Goal: Information Seeking & Learning: Learn about a topic

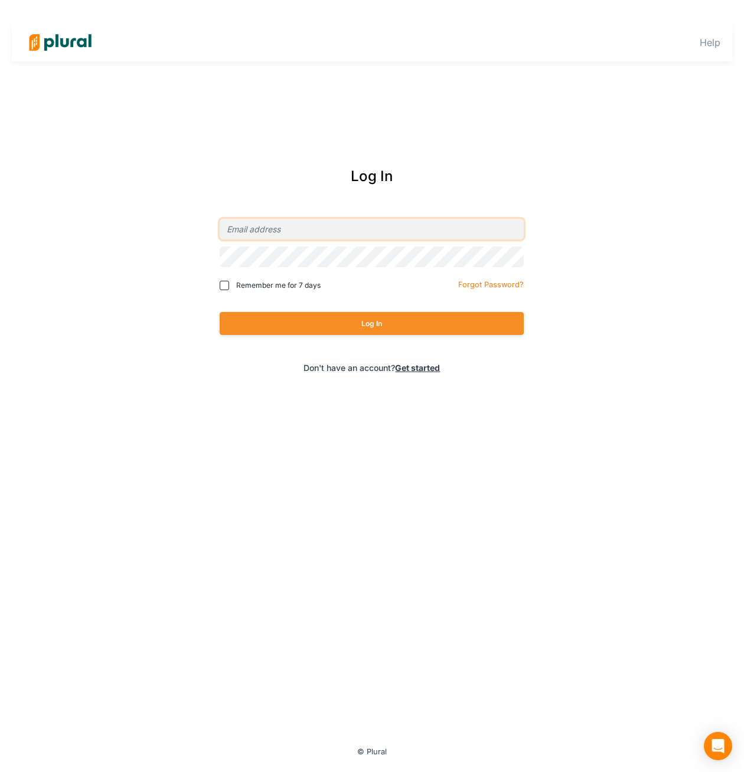
click at [379, 230] on input "email" at bounding box center [372, 229] width 304 height 21
type input "ryan@civiceagle.com"
click at [365, 316] on button "Log In" at bounding box center [372, 323] width 304 height 23
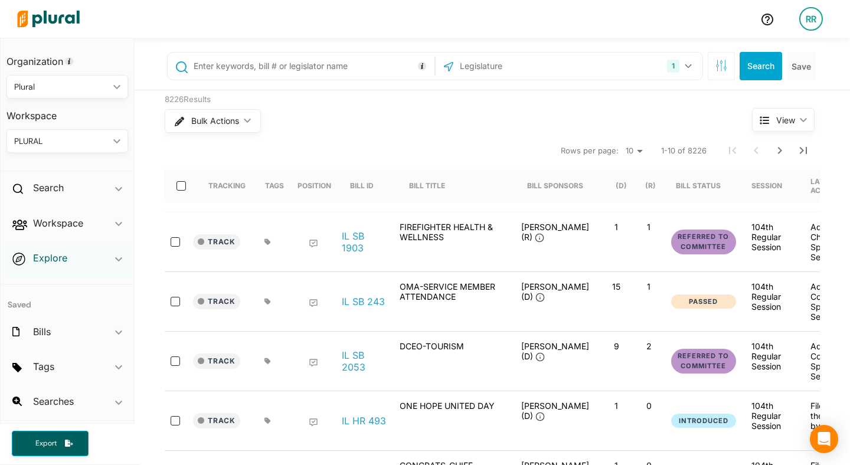
click at [57, 255] on h2 "Explore" at bounding box center [50, 257] width 34 height 13
click at [49, 284] on h4 "Overview" at bounding box center [70, 285] width 104 height 11
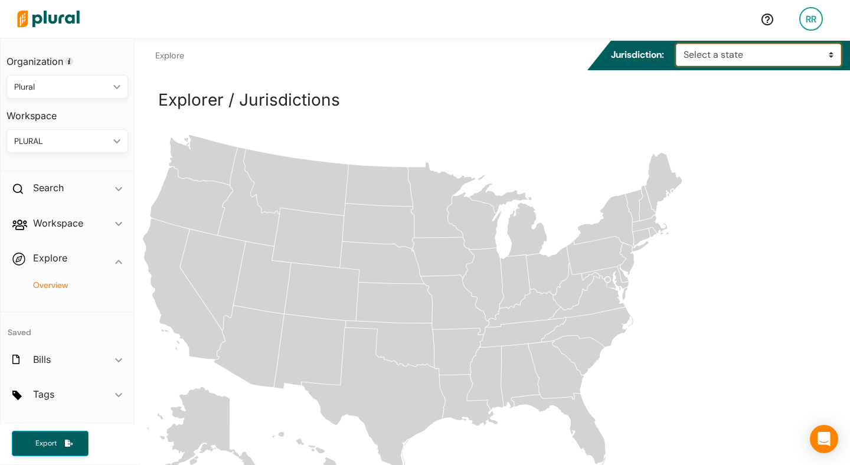
click at [703, 53] on select "Select a state Alabama Alaska Arizona Arkansas California Colorado Connecticut …" at bounding box center [758, 55] width 165 height 22
select select "il"
click at [676, 44] on select "Select a state Alabama Alaska Arizona Arkansas California Colorado Connecticut …" at bounding box center [758, 55] width 165 height 22
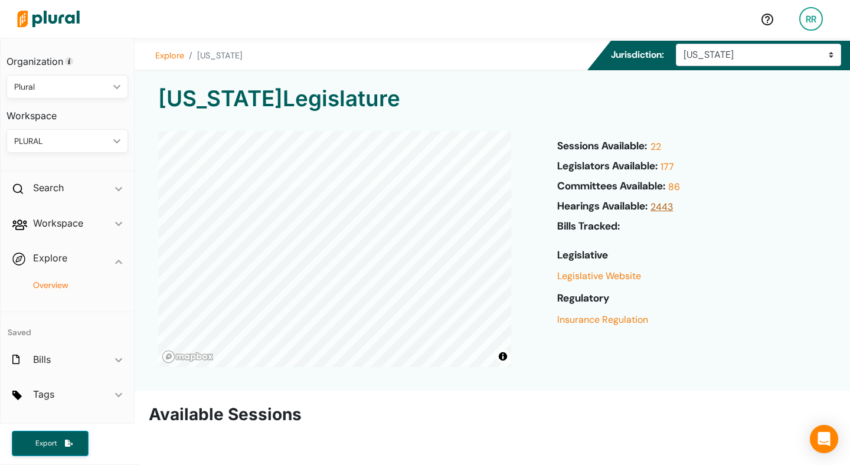
click at [670, 207] on link "2443" at bounding box center [659, 210] width 25 height 20
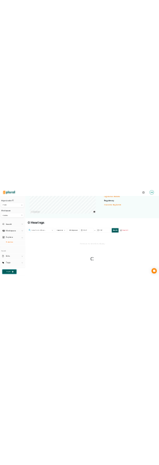
scroll to position [287, 0]
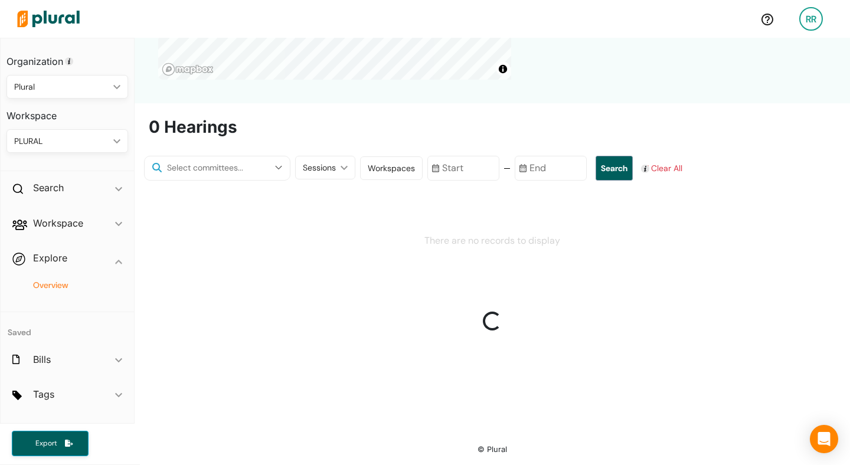
click at [233, 161] on input "text" at bounding box center [216, 168] width 103 height 14
click at [267, 163] on button "button" at bounding box center [278, 167] width 22 height 22
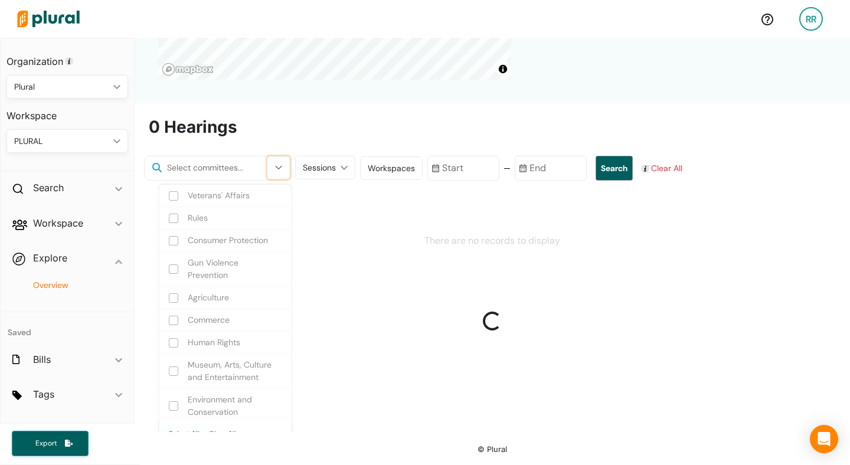
click at [267, 163] on button "button" at bounding box center [278, 167] width 22 height 22
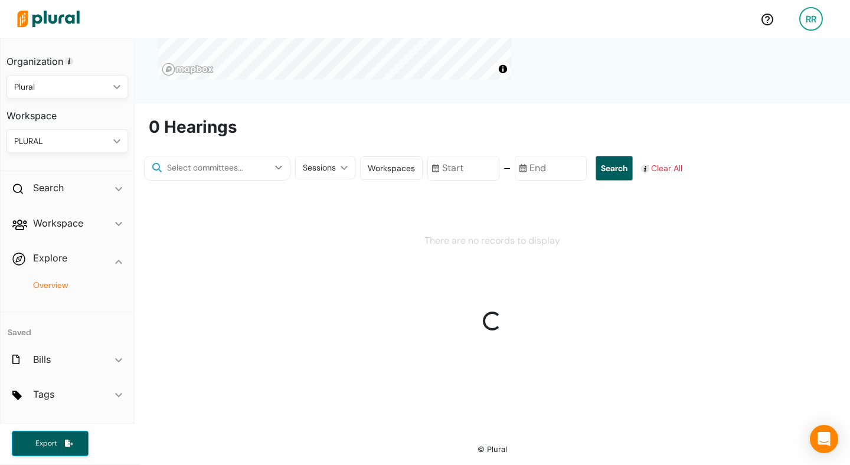
click at [272, 153] on div "0 Hearings Veterans' Affairs Rules Consumer Protection Gun Violence Prevention …" at bounding box center [492, 270] width 715 height 306
click at [329, 163] on div "Sessions ic_keyboard_arrow_down" at bounding box center [325, 168] width 60 height 24
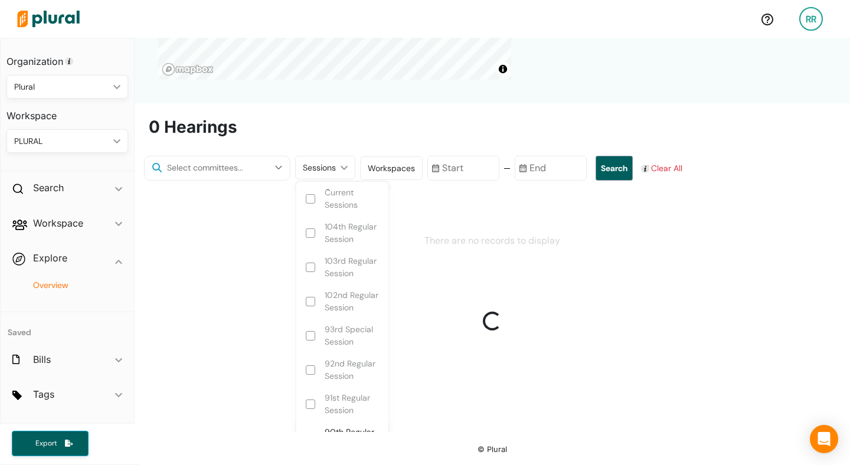
click at [329, 163] on div "Sessions ic_keyboard_arrow_down" at bounding box center [325, 168] width 60 height 24
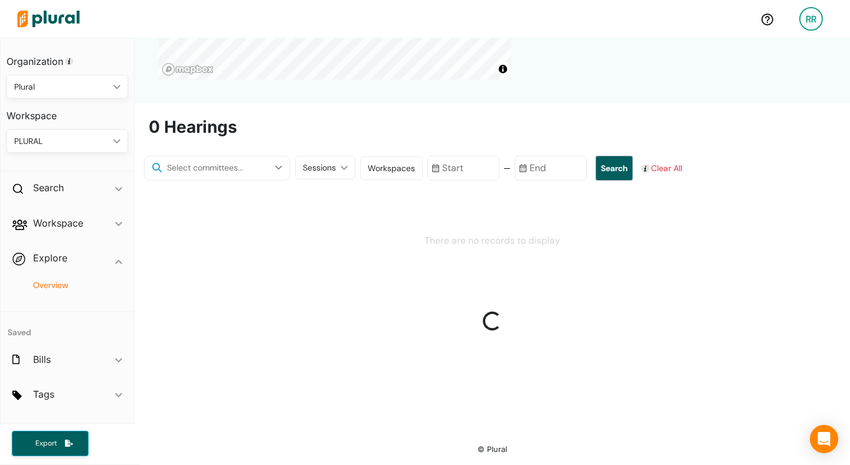
click at [346, 142] on div "0 Hearings Veterans' Affairs Rules Consumer Protection Gun Violence Prevention …" at bounding box center [492, 270] width 715 height 306
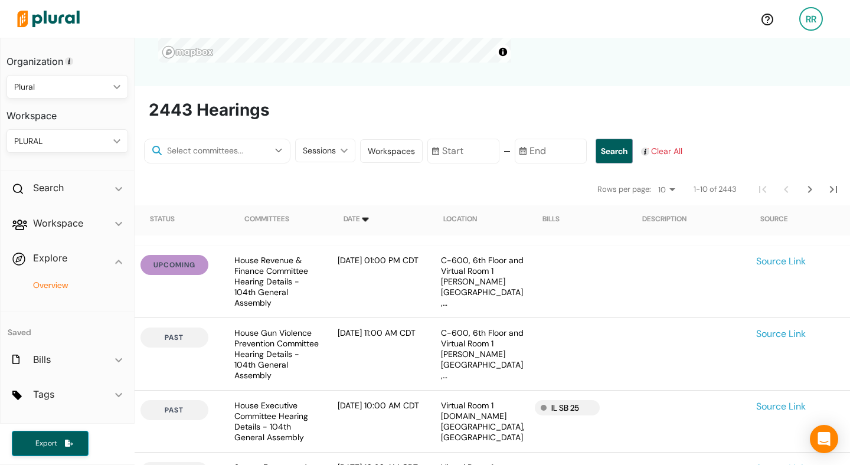
scroll to position [208, 0]
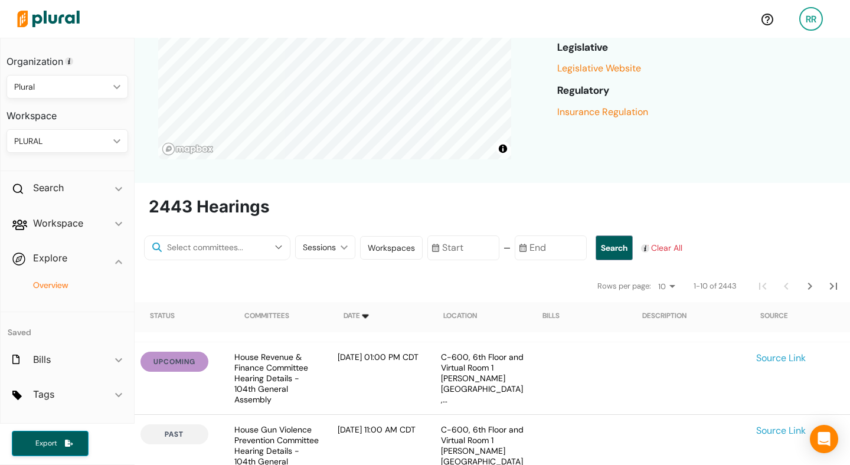
click at [440, 244] on input "text" at bounding box center [463, 247] width 72 height 25
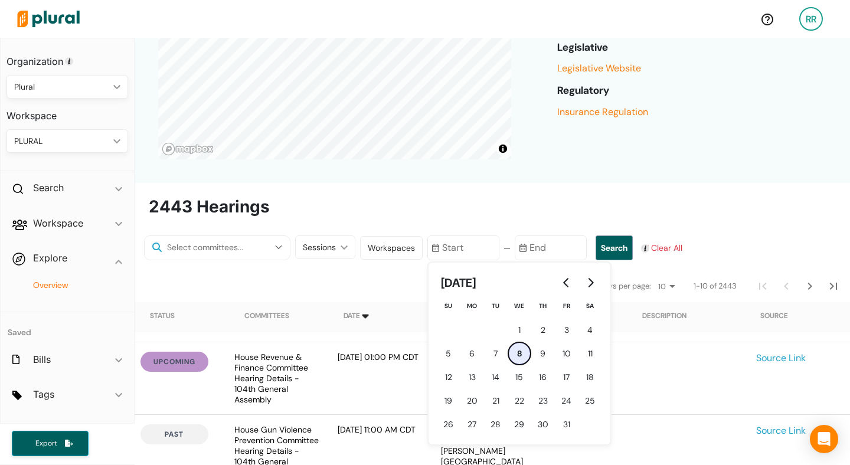
click at [509, 355] on button "8 8th October (Wednesday)" at bounding box center [520, 354] width 24 height 24
type input "[DATE]"
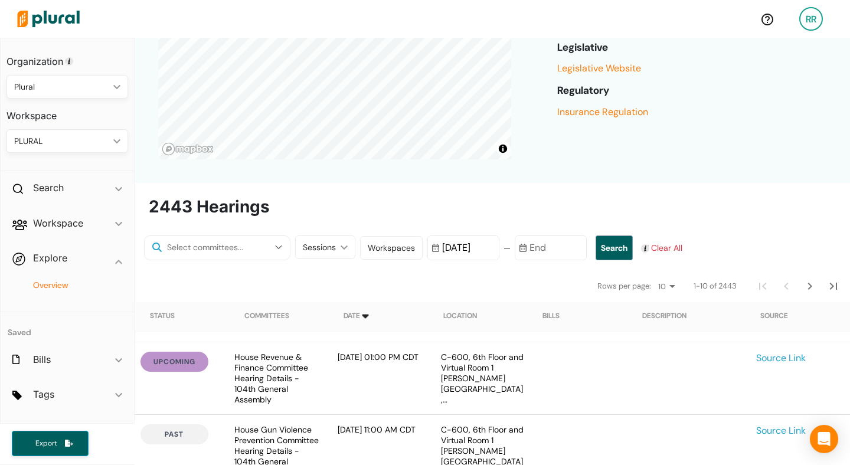
click at [539, 251] on input "text" at bounding box center [551, 247] width 72 height 25
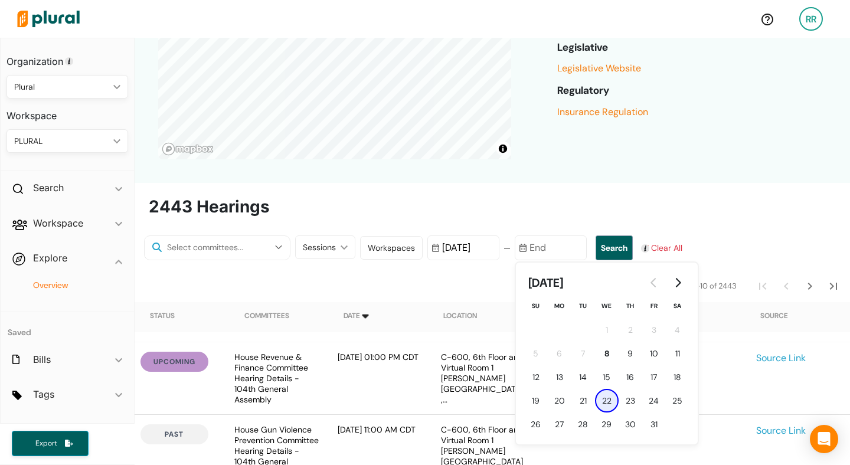
click at [602, 400] on span "22" at bounding box center [606, 401] width 9 height 12
type input "[DATE]"
click at [604, 248] on button "Search" at bounding box center [613, 247] width 37 height 25
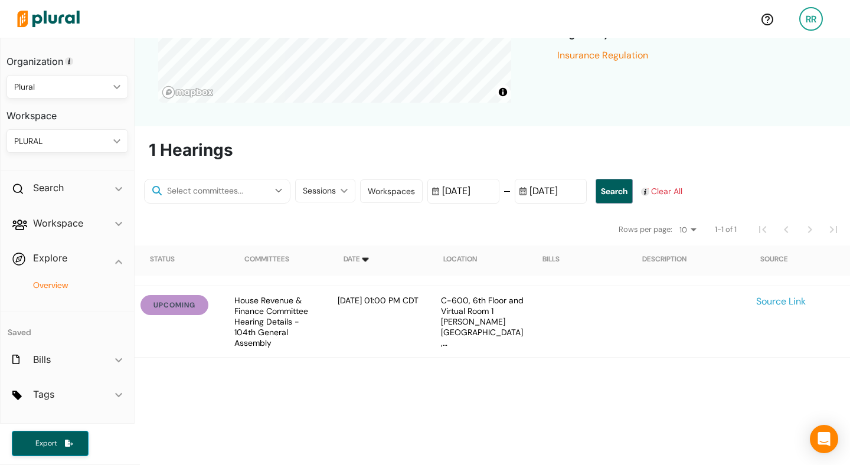
scroll to position [287, 0]
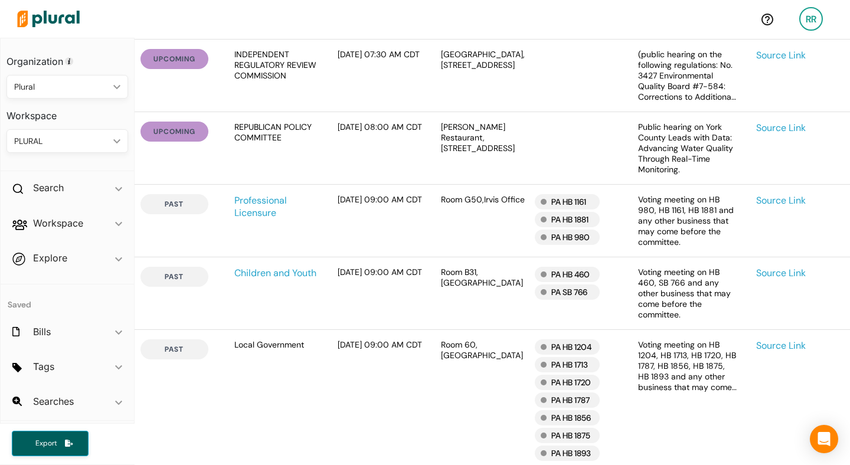
scroll to position [718, 0]
